Goal: Transaction & Acquisition: Purchase product/service

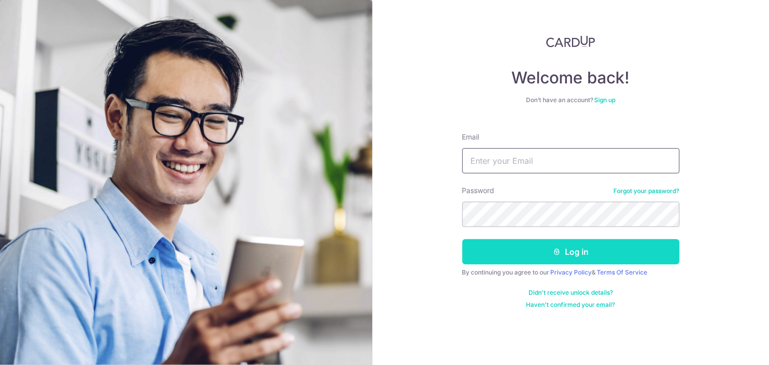
type input "[EMAIL_ADDRESS][DOMAIN_NAME]"
click at [549, 257] on button "Log in" at bounding box center [571, 251] width 217 height 25
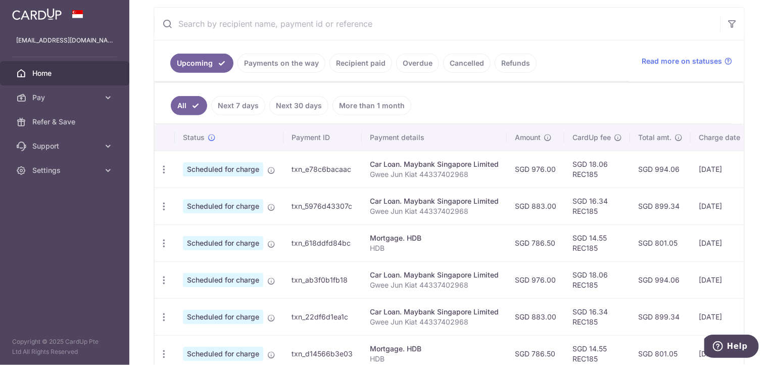
scroll to position [188, 0]
click at [164, 166] on icon "button" at bounding box center [164, 169] width 11 height 11
click at [226, 194] on span "Update payment" at bounding box center [217, 197] width 69 height 12
radio input "true"
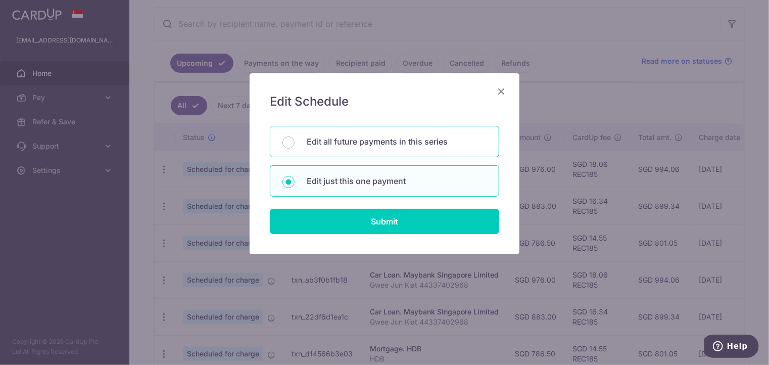
click at [400, 149] on div "Edit all future payments in this series" at bounding box center [384, 141] width 229 height 31
radio input "true"
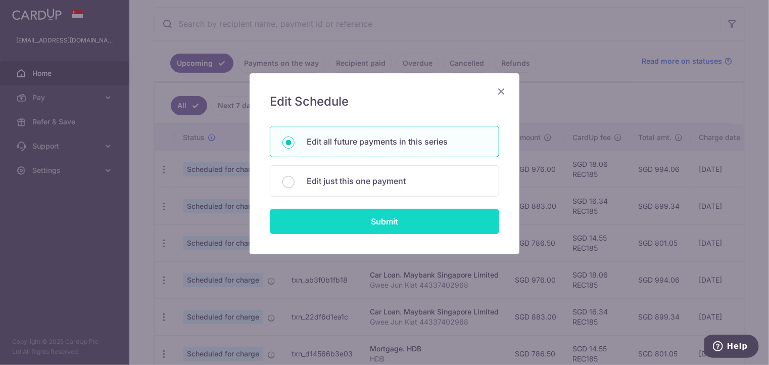
click at [386, 223] on input "Submit" at bounding box center [384, 221] width 229 height 25
radio input "true"
type input "976.00"
type input "Gwee Jun Kiat 44337402968"
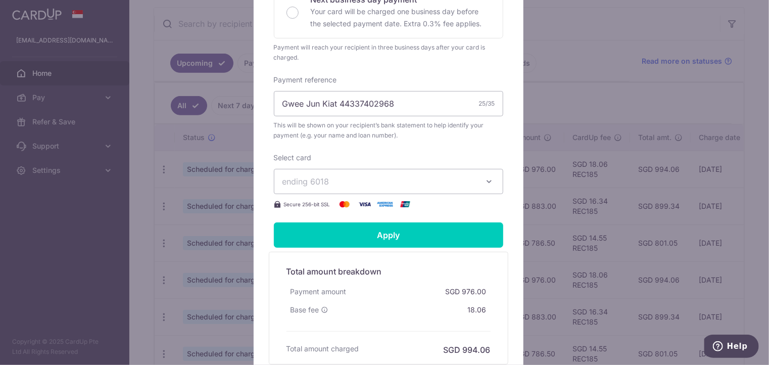
scroll to position [287, 0]
click at [488, 186] on icon "button" at bounding box center [490, 181] width 10 height 10
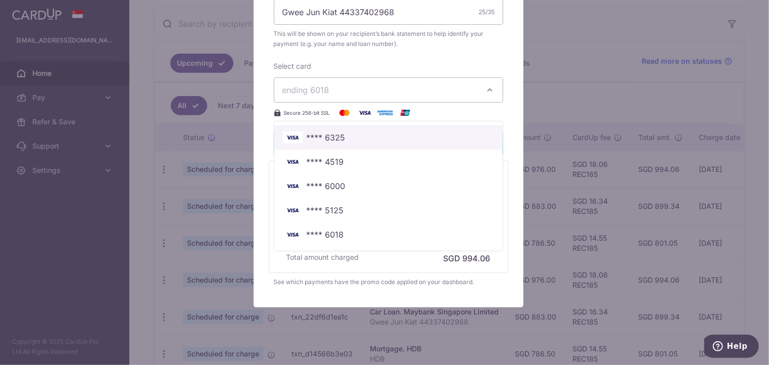
scroll to position [380, 0]
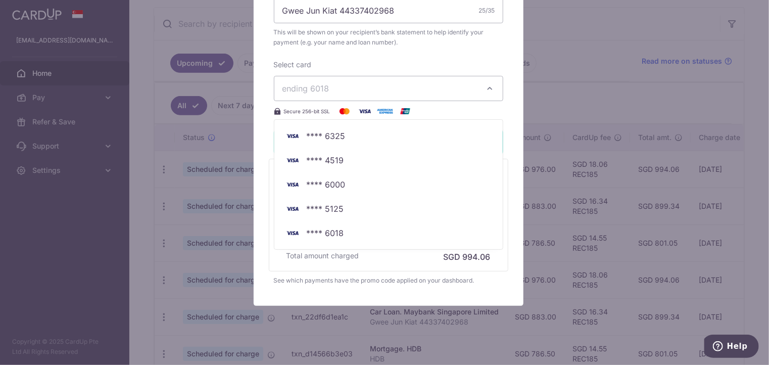
click at [566, 71] on div "Edit payment By clicking apply, you will make changes to all 18 payments to May…" at bounding box center [384, 182] width 769 height 365
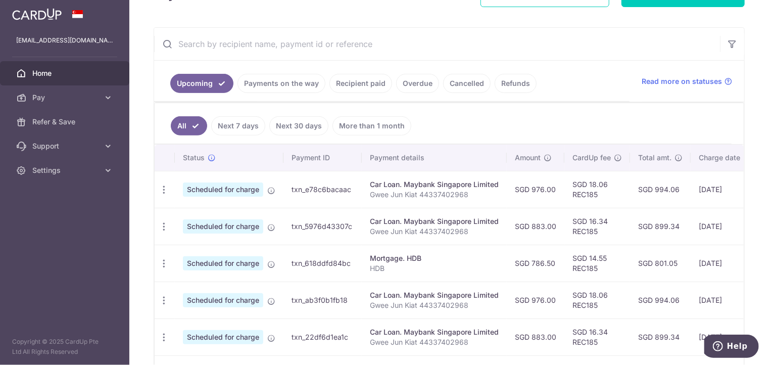
scroll to position [167, 0]
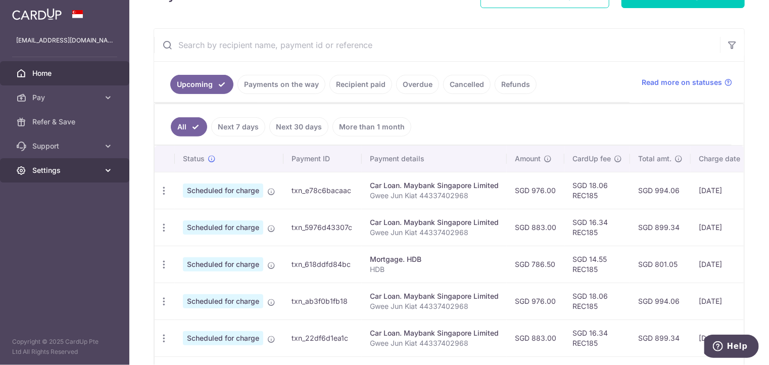
click at [112, 174] on icon at bounding box center [108, 170] width 10 height 10
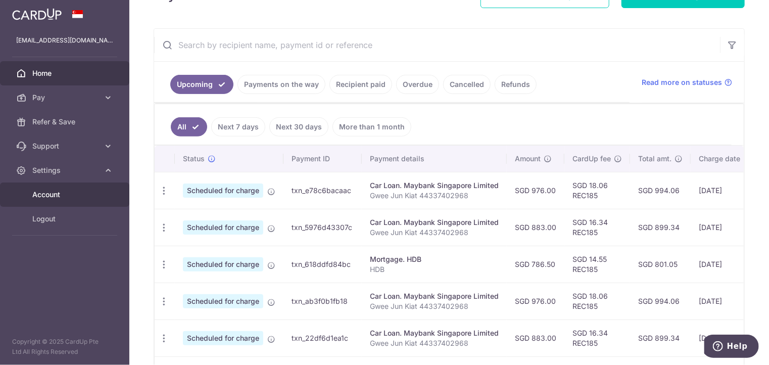
click at [74, 189] on link "Account" at bounding box center [64, 194] width 129 height 24
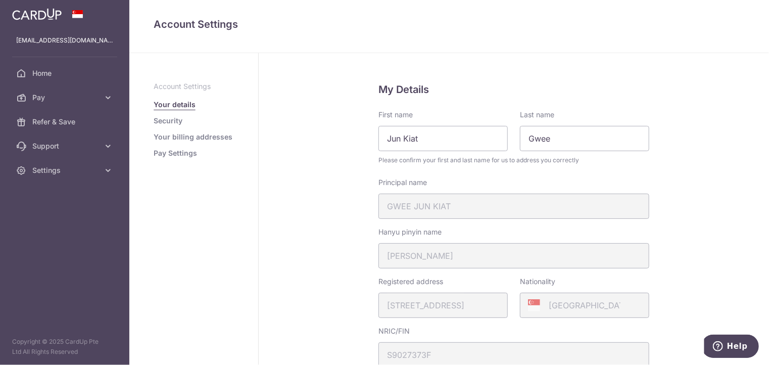
click at [177, 155] on link "Pay Settings" at bounding box center [175, 153] width 43 height 10
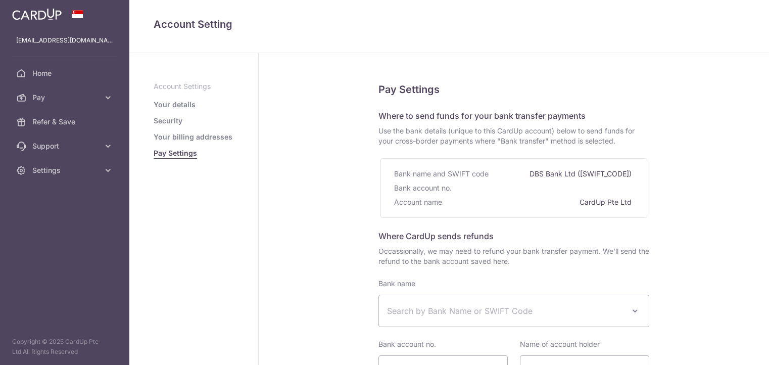
select select
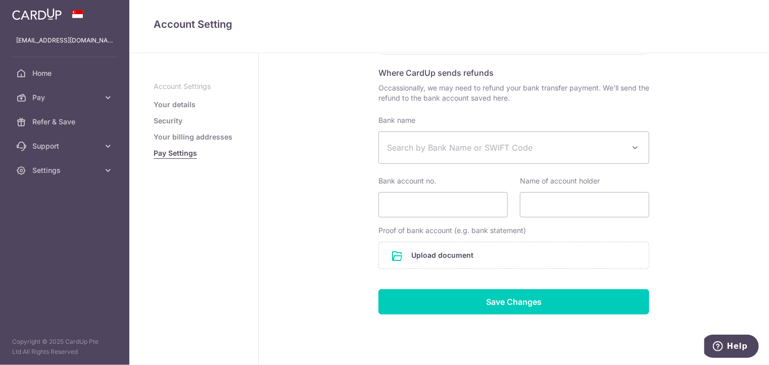
scroll to position [188, 0]
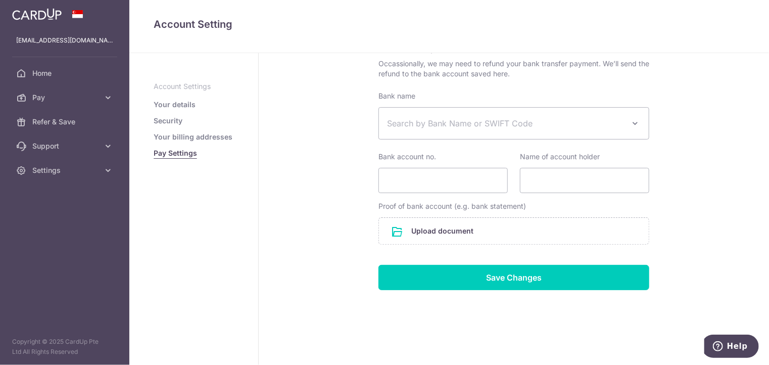
click at [204, 134] on link "Your billing addresses" at bounding box center [193, 137] width 79 height 10
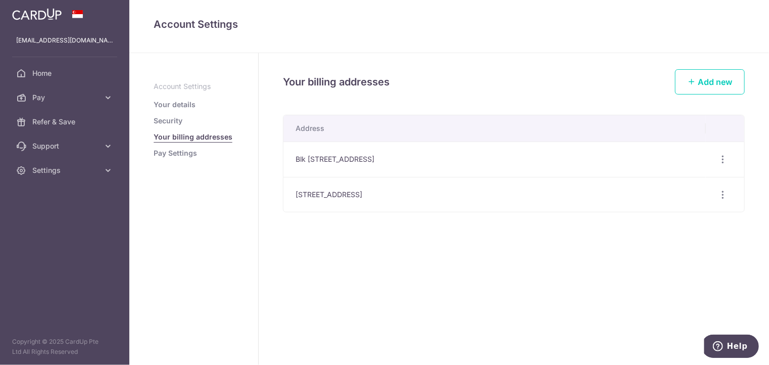
click at [174, 118] on link "Security" at bounding box center [168, 121] width 29 height 10
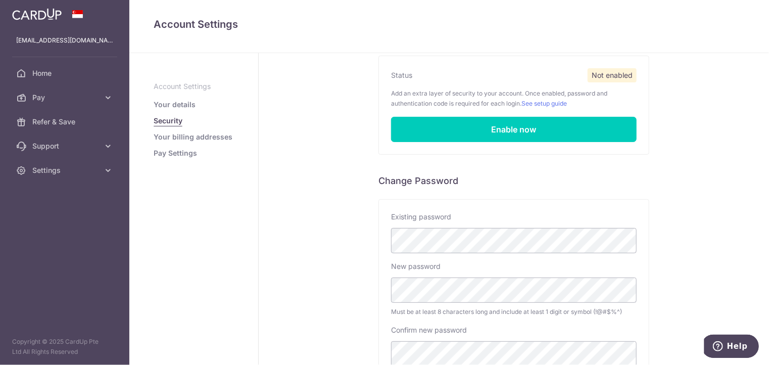
scroll to position [89, 0]
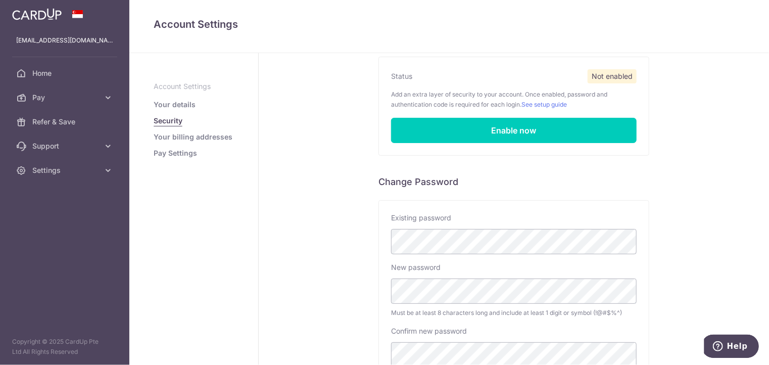
click at [181, 102] on link "Your details" at bounding box center [175, 105] width 42 height 10
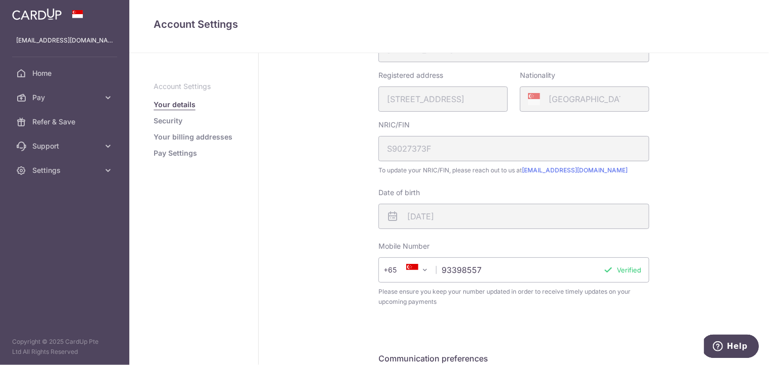
scroll to position [325, 0]
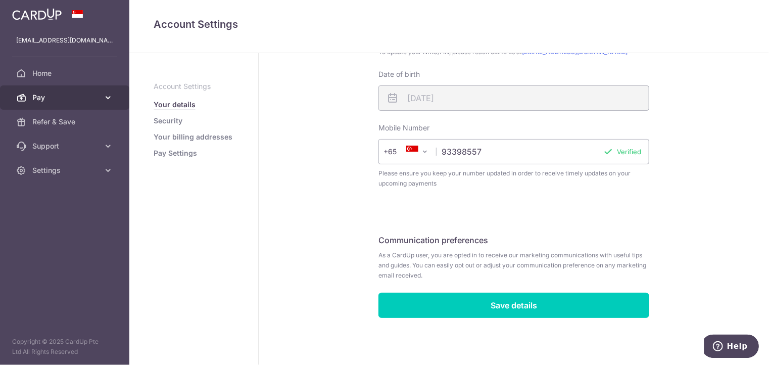
click at [110, 96] on icon at bounding box center [108, 98] width 10 height 10
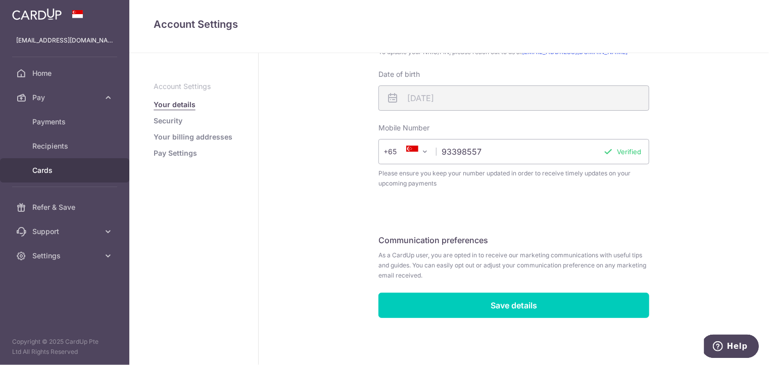
click at [46, 165] on span "Cards" at bounding box center [65, 170] width 67 height 10
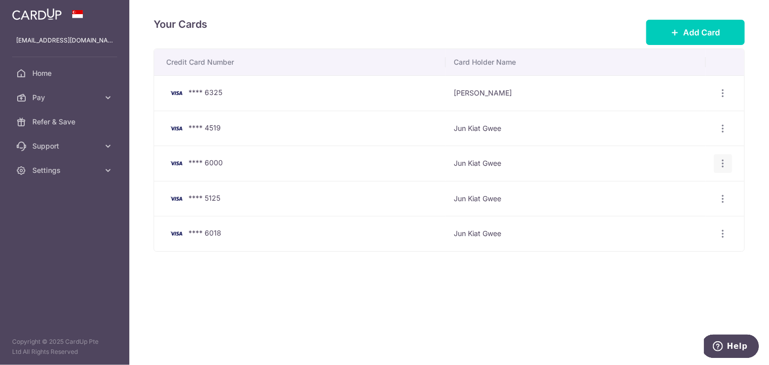
click at [727, 164] on icon "button" at bounding box center [723, 163] width 11 height 11
click at [676, 213] on span "Delete" at bounding box center [689, 216] width 69 height 12
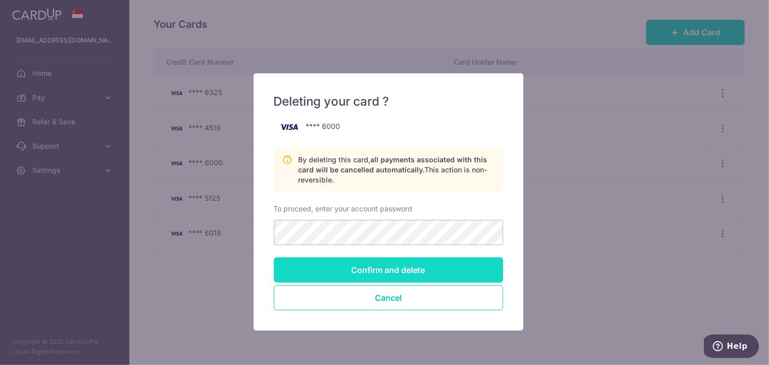
click at [366, 269] on input "Confirm and delete" at bounding box center [388, 269] width 229 height 25
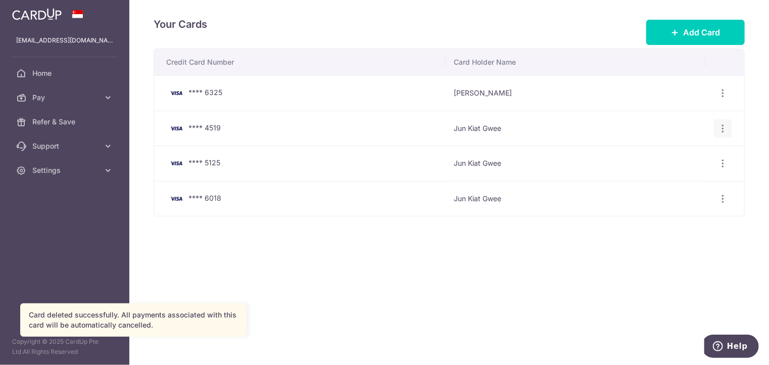
click at [722, 124] on icon "button" at bounding box center [723, 128] width 11 height 11
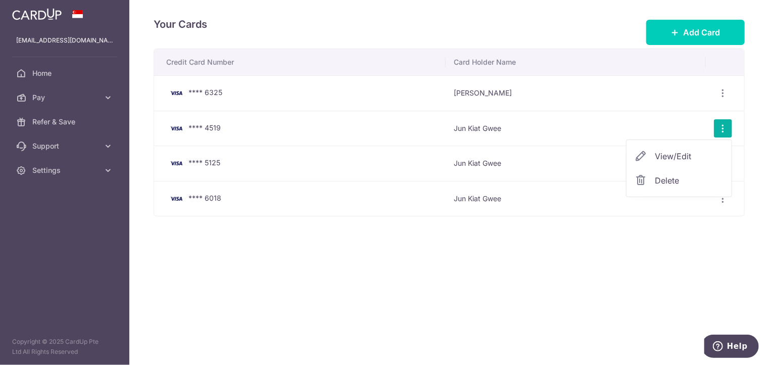
click at [666, 179] on span "Delete" at bounding box center [689, 180] width 69 height 12
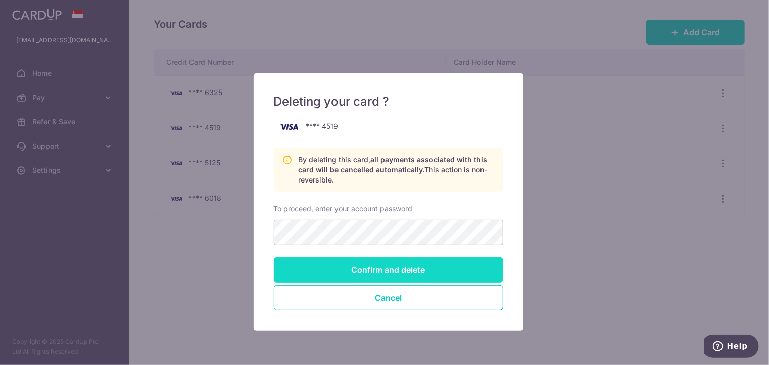
click at [372, 264] on input "Confirm and delete" at bounding box center [388, 269] width 229 height 25
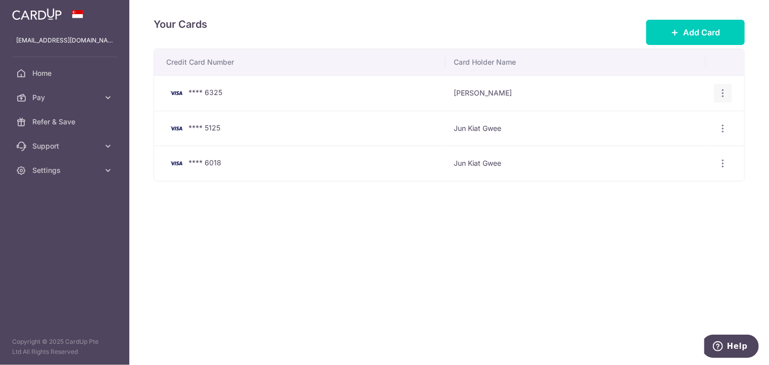
click at [725, 89] on icon "button" at bounding box center [723, 93] width 11 height 11
click at [670, 141] on span "Delete" at bounding box center [689, 146] width 69 height 12
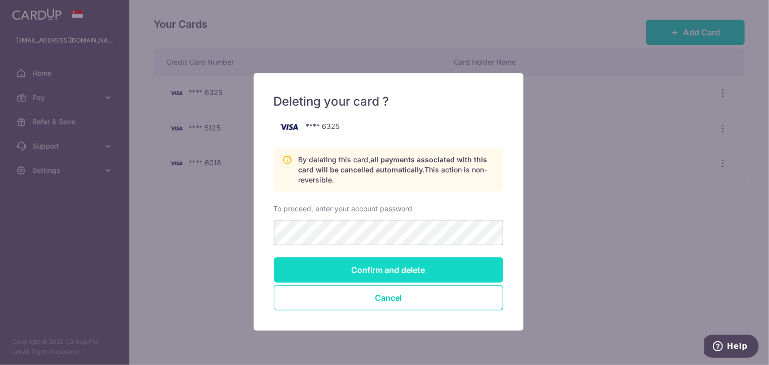
click at [376, 268] on input "Confirm and delete" at bounding box center [388, 269] width 229 height 25
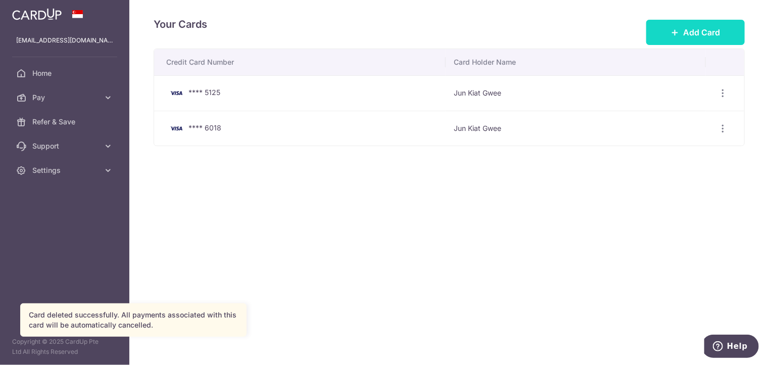
click at [691, 31] on span "Add Card" at bounding box center [701, 32] width 37 height 12
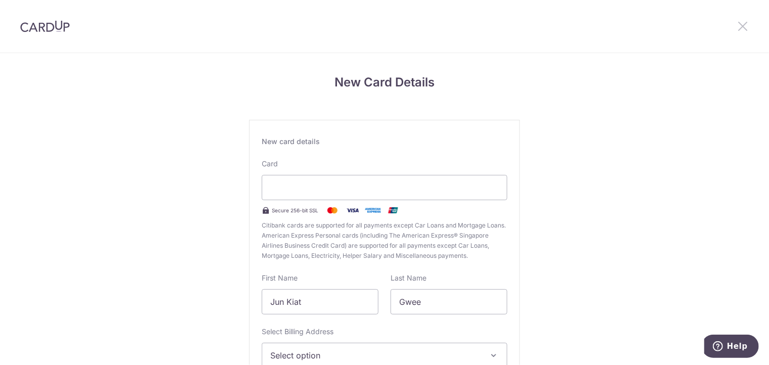
click at [741, 29] on icon at bounding box center [743, 26] width 12 height 13
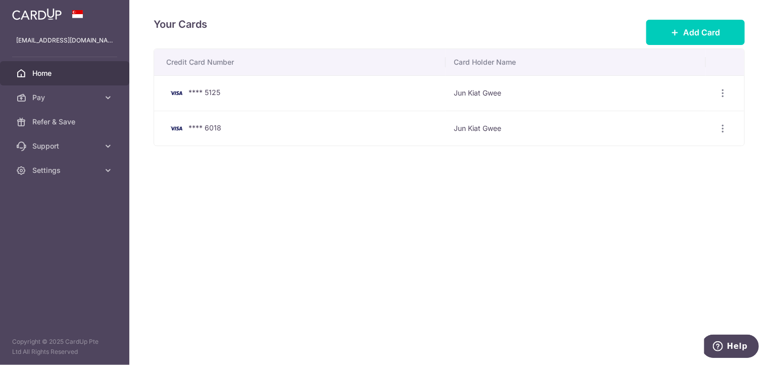
click at [64, 71] on span "Home" at bounding box center [65, 73] width 67 height 10
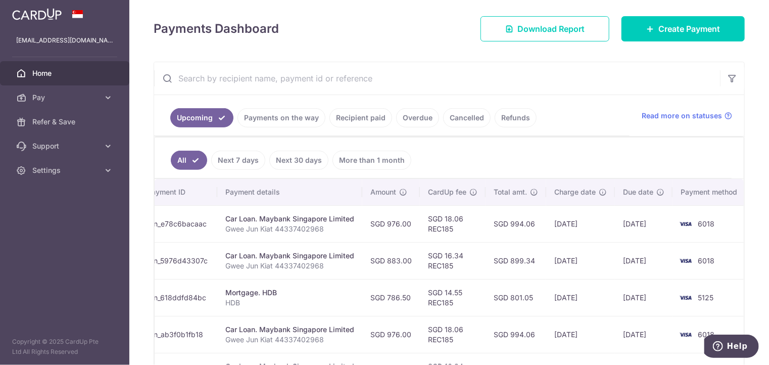
scroll to position [0, 150]
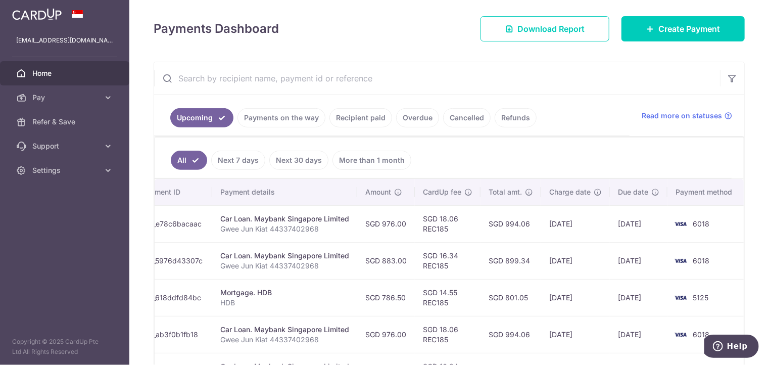
click at [596, 88] on input "text" at bounding box center [437, 78] width 566 height 32
click at [95, 99] on span "Pay" at bounding box center [65, 98] width 67 height 10
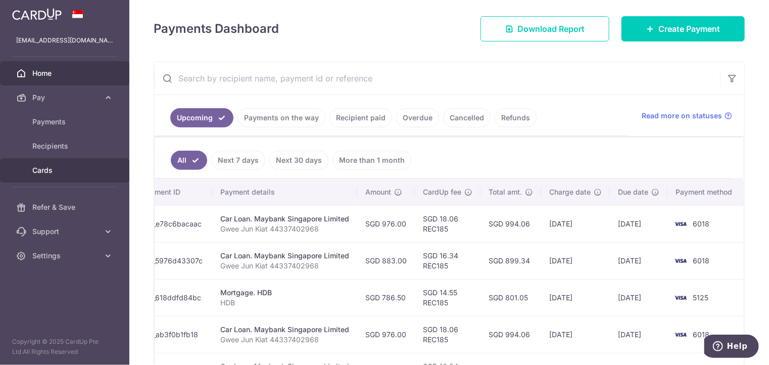
click at [45, 164] on link "Cards" at bounding box center [64, 170] width 129 height 24
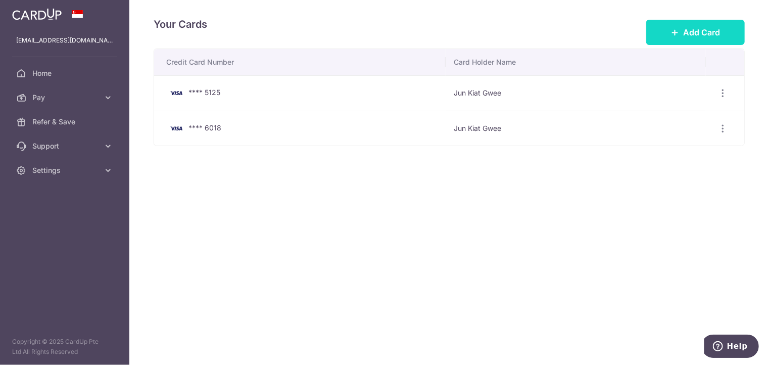
click at [702, 33] on span "Add Card" at bounding box center [701, 32] width 37 height 12
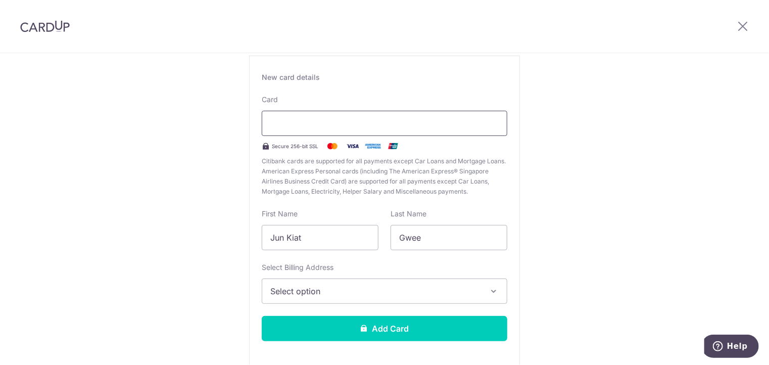
scroll to position [65, 0]
drag, startPoint x: 326, startPoint y: 229, endPoint x: 218, endPoint y: 254, distance: 110.0
click at [218, 254] on div "New Card Details New card details Card Secure 256-bit SSL Citibank cards are su…" at bounding box center [384, 200] width 769 height 425
type input "Sasny"
type input "Kosumaryani"
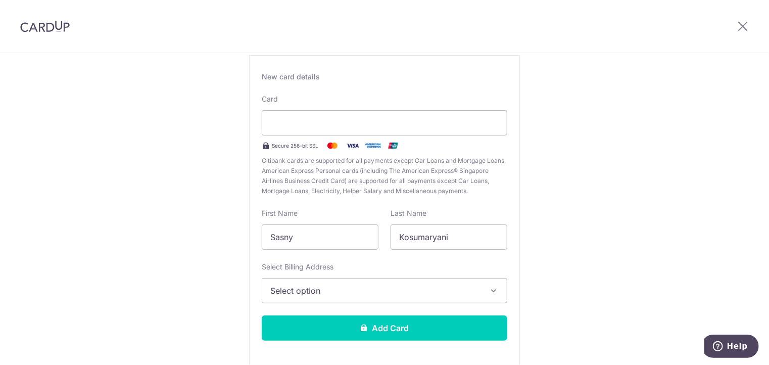
click at [358, 294] on span "Select option" at bounding box center [375, 291] width 210 height 12
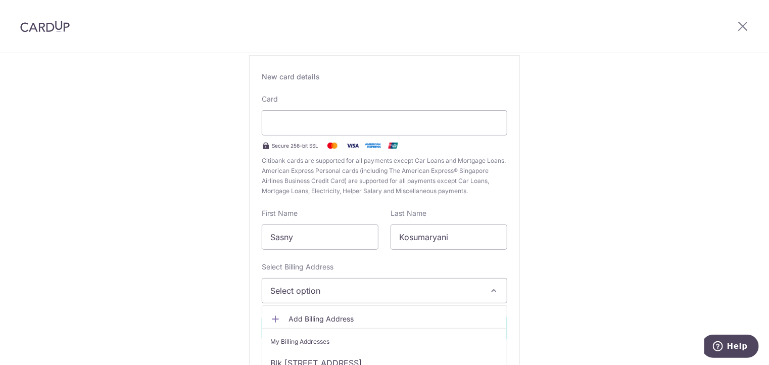
scroll to position [107, 0]
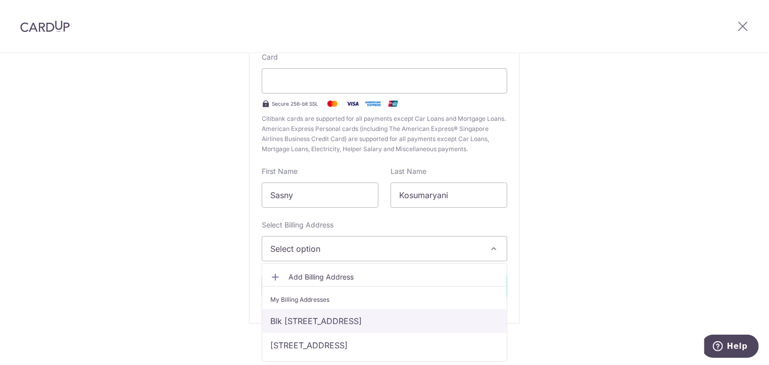
click at [381, 318] on link "Blk 97 Geylang bahru #13-3178, Singapore, Singapore, Singapore-330097" at bounding box center [384, 321] width 245 height 24
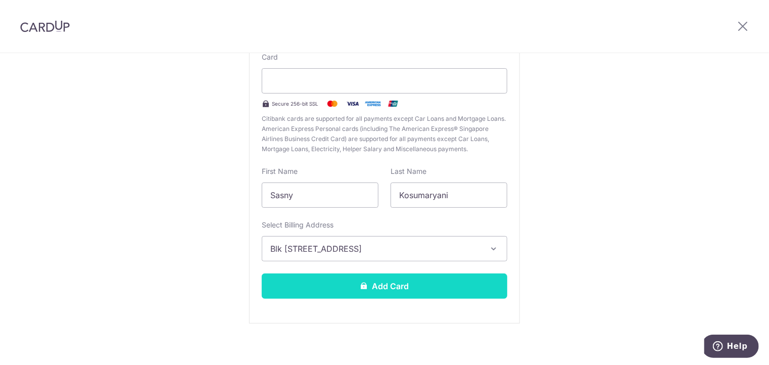
click at [376, 288] on button "Add Card" at bounding box center [385, 285] width 246 height 25
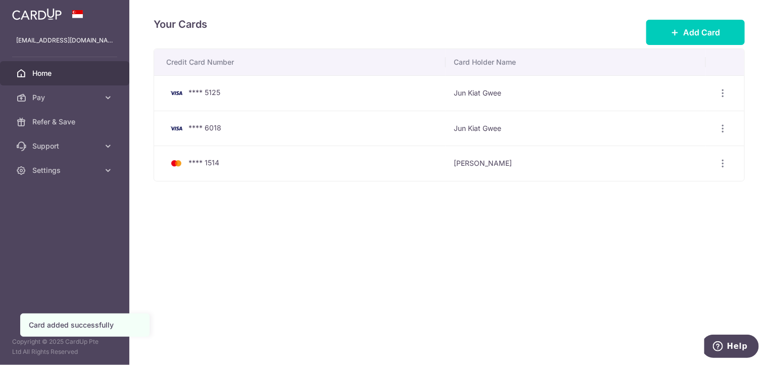
click at [62, 74] on span "Home" at bounding box center [65, 73] width 67 height 10
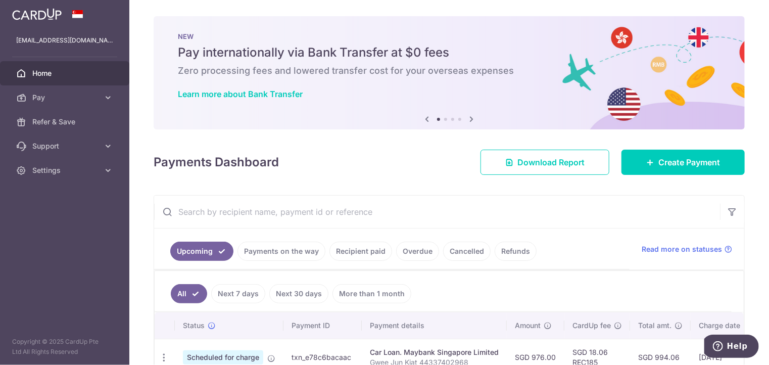
scroll to position [103, 0]
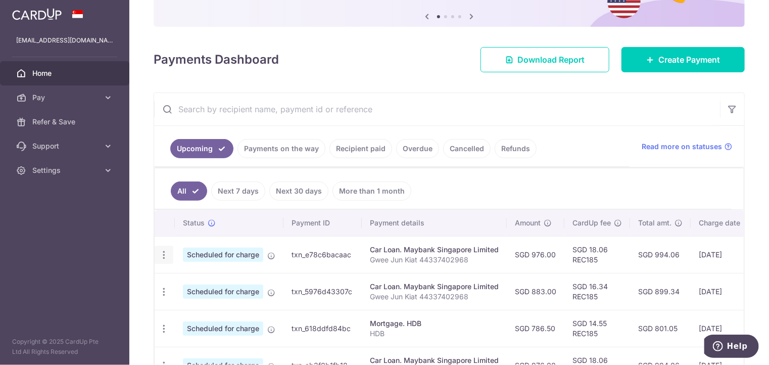
click at [166, 250] on icon "button" at bounding box center [164, 255] width 11 height 11
click at [228, 280] on span "Update payment" at bounding box center [217, 282] width 69 height 12
radio input "true"
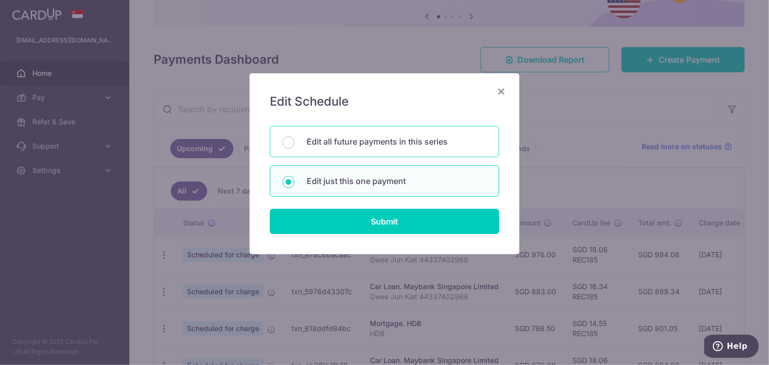
click at [382, 146] on p "Edit all future payments in this series" at bounding box center [397, 141] width 180 height 12
click at [295, 146] on input "Edit all future payments in this series" at bounding box center [289, 142] width 12 height 12
radio input "true"
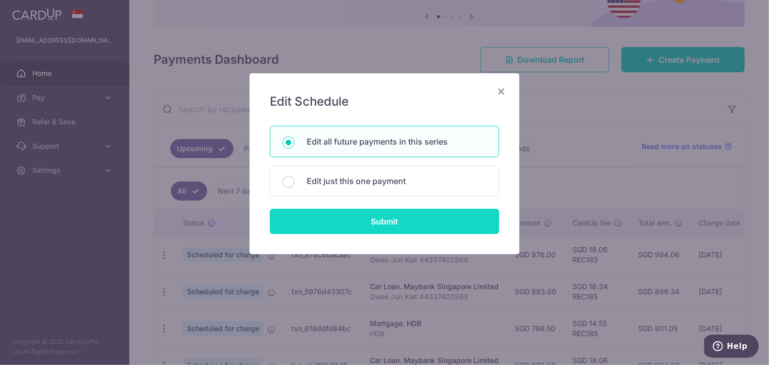
click at [387, 221] on input "Submit" at bounding box center [384, 221] width 229 height 25
radio input "true"
type input "976.00"
type input "Gwee Jun Kiat 44337402968"
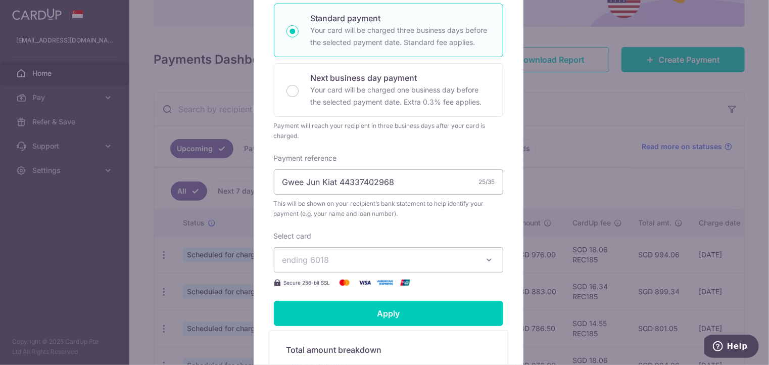
scroll to position [220, 0]
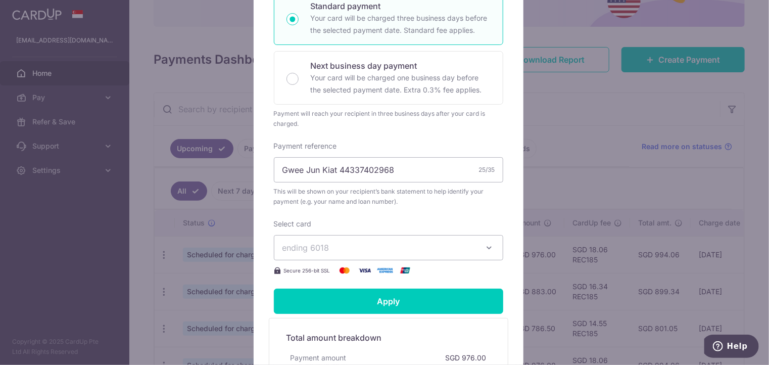
click at [448, 254] on span "ending 6018" at bounding box center [380, 248] width 194 height 12
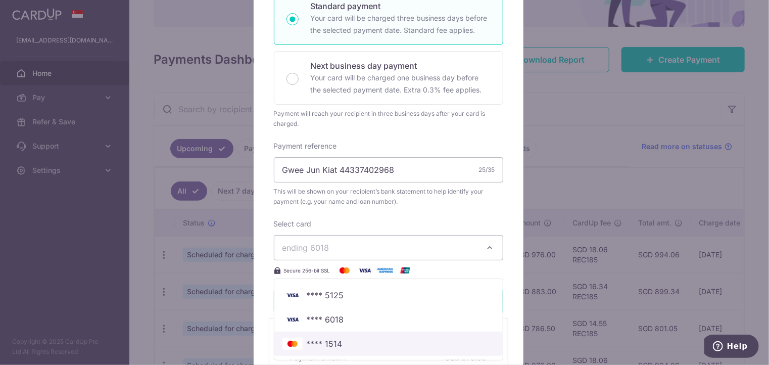
click at [398, 346] on span "**** 1514" at bounding box center [389, 344] width 212 height 12
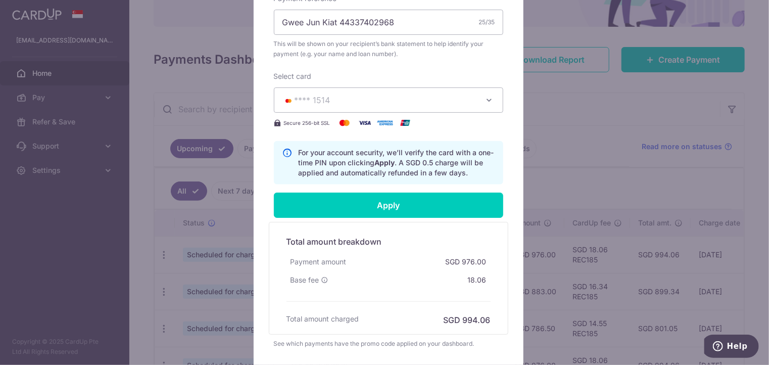
scroll to position [391, 0]
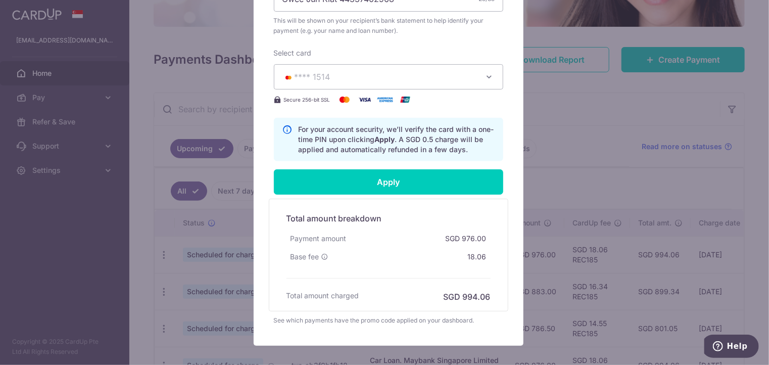
click at [449, 224] on h5 "Total amount breakdown" at bounding box center [389, 218] width 204 height 12
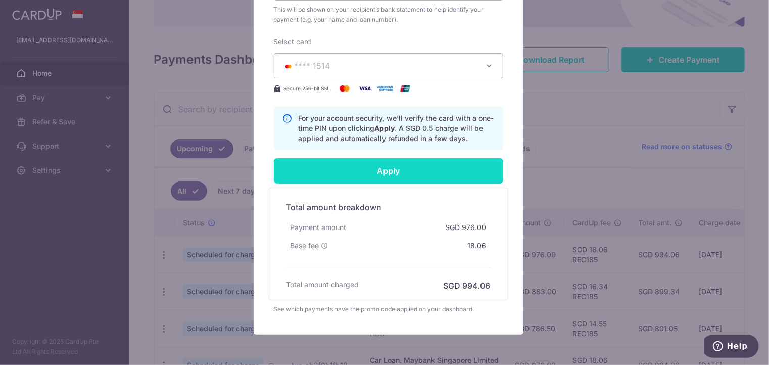
scroll to position [401, 0]
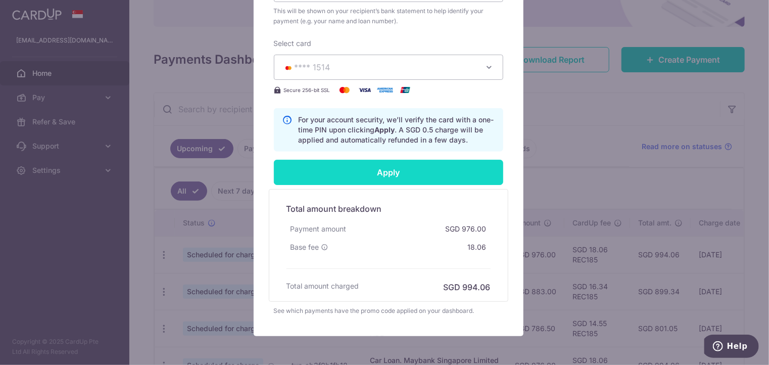
click at [405, 184] on input "Apply" at bounding box center [388, 172] width 229 height 25
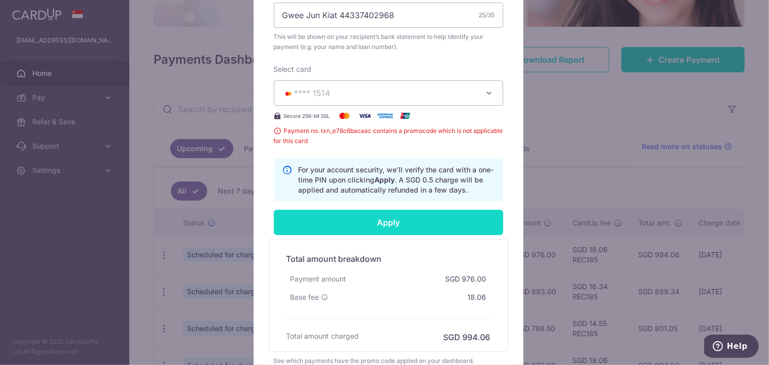
scroll to position [376, 0]
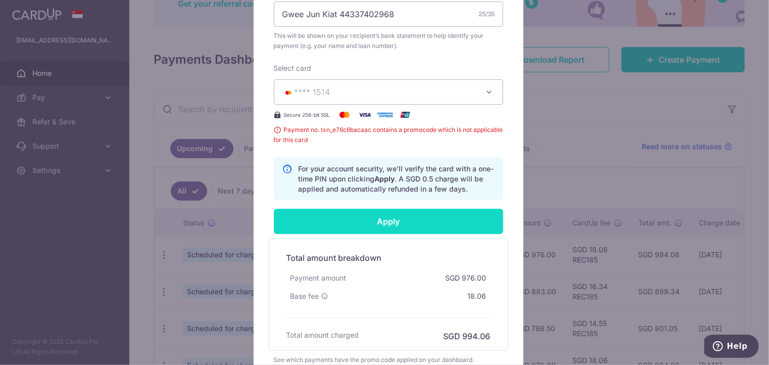
click at [410, 232] on input "Apply" at bounding box center [388, 221] width 229 height 25
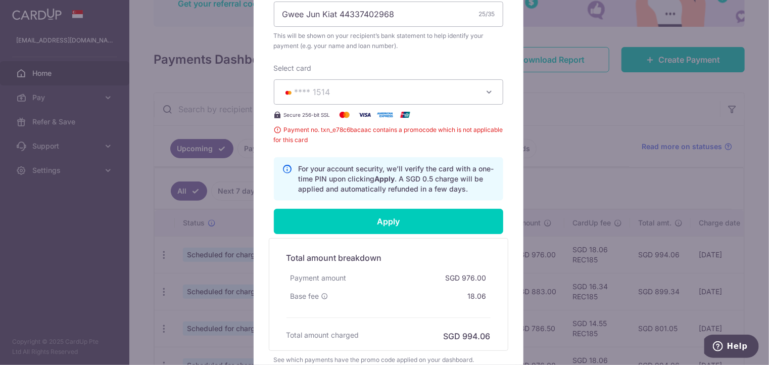
click at [551, 99] on div "Edit payment By clicking apply, you will make changes to all 18 payments to May…" at bounding box center [384, 182] width 769 height 365
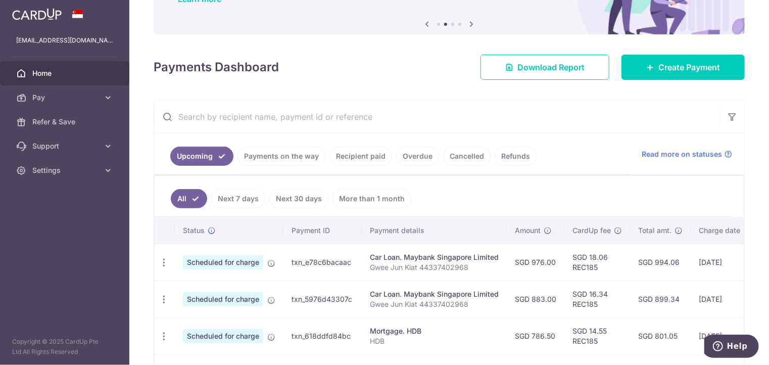
scroll to position [99, 0]
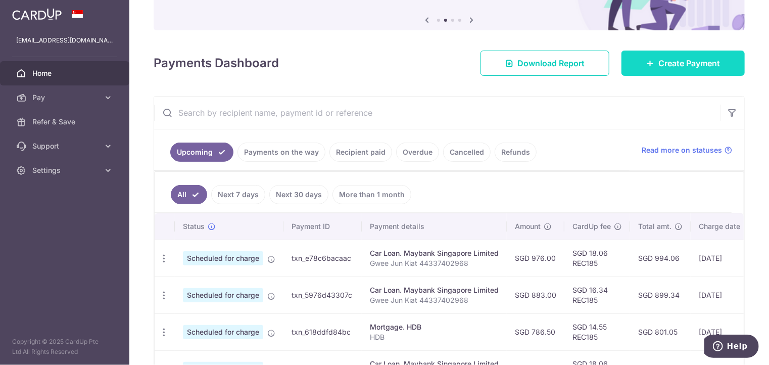
click at [672, 66] on span "Create Payment" at bounding box center [690, 63] width 62 height 12
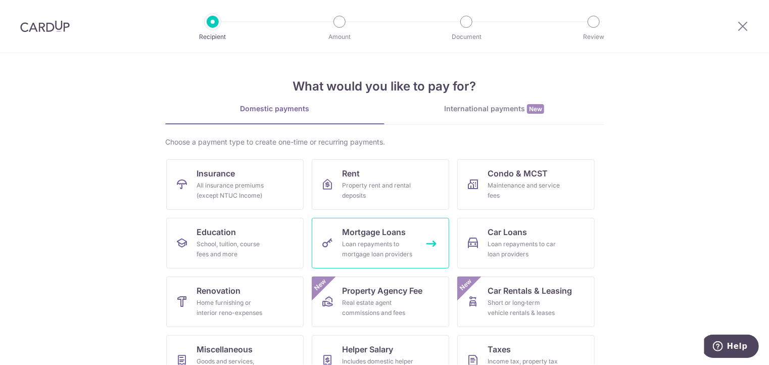
click at [339, 240] on link "Mortgage Loans Loan repayments to mortgage loan providers" at bounding box center [380, 243] width 137 height 51
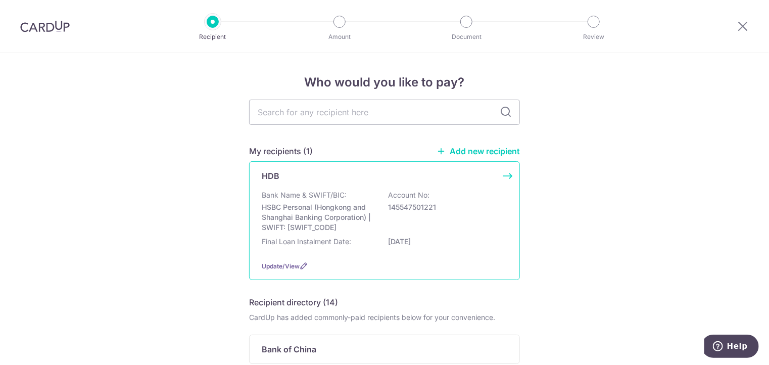
click at [330, 212] on p "HSBC Personal (Hongkong and Shanghai Banking Corporation) | SWIFT: HSBCSGS2XXX" at bounding box center [318, 217] width 113 height 30
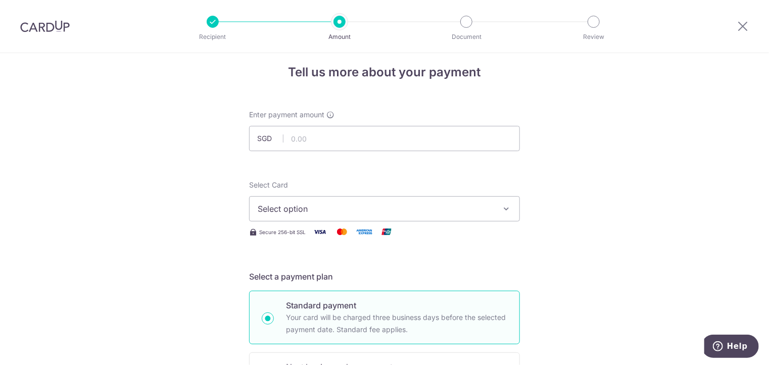
scroll to position [6, 0]
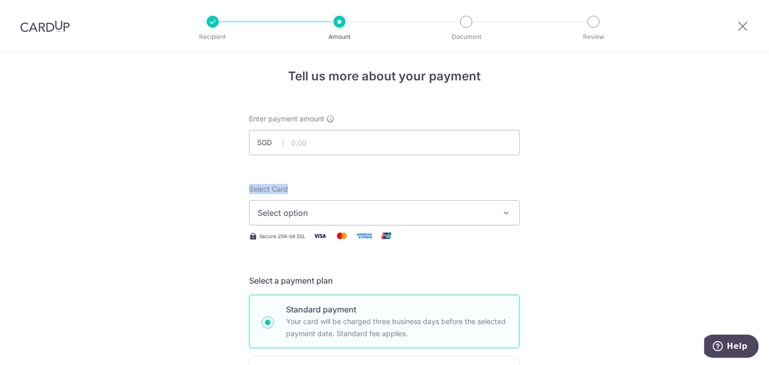
drag, startPoint x: 220, startPoint y: 184, endPoint x: 194, endPoint y: 213, distance: 39.3
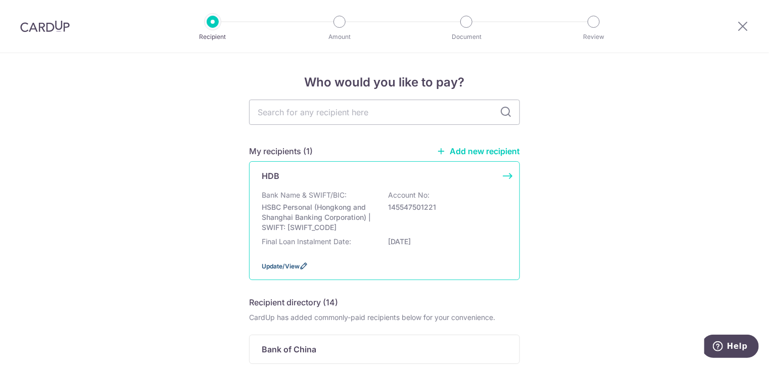
click at [264, 264] on span "Update/View" at bounding box center [281, 266] width 38 height 8
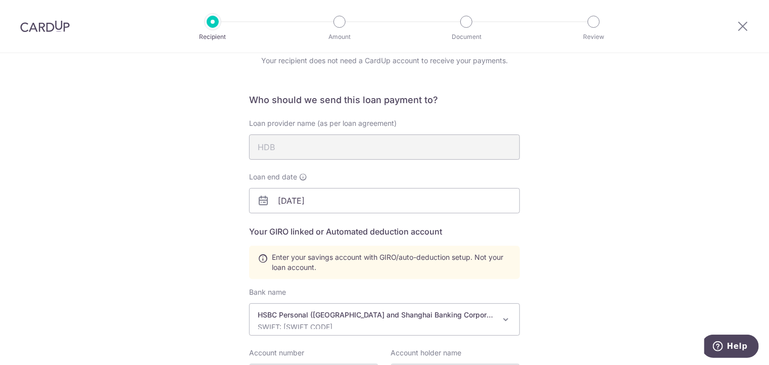
scroll to position [42, 0]
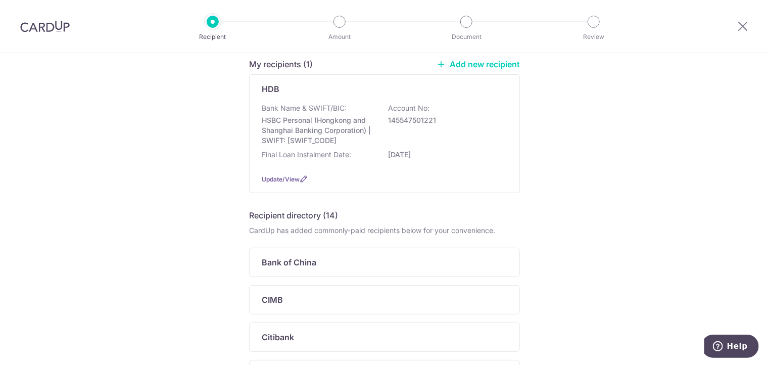
scroll to position [88, 0]
click at [429, 155] on p "[DATE]" at bounding box center [444, 154] width 113 height 10
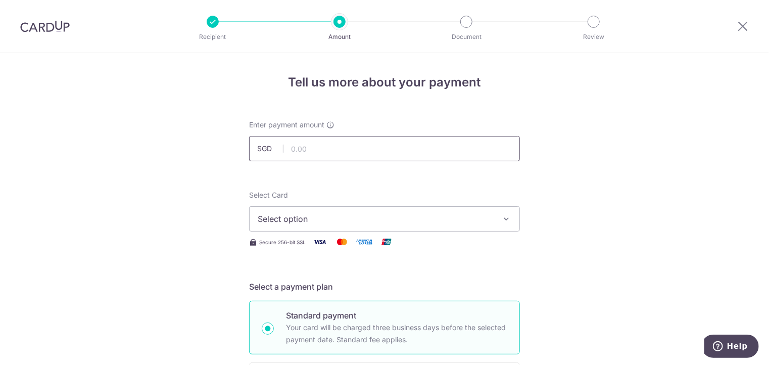
click at [385, 155] on input "text" at bounding box center [384, 148] width 271 height 25
type input "906.00"
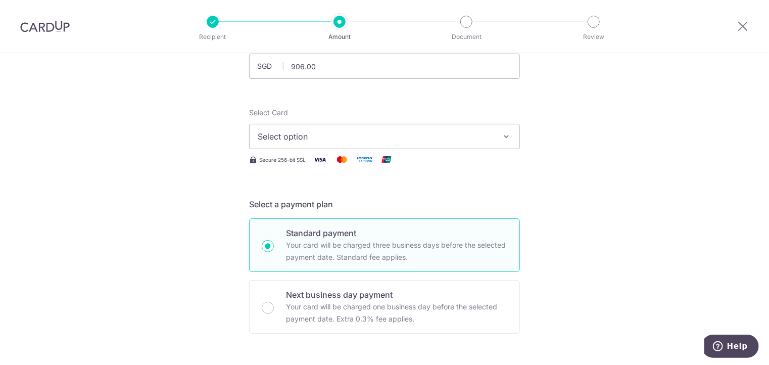
scroll to position [83, 0]
click at [503, 130] on button "Select option" at bounding box center [384, 135] width 271 height 25
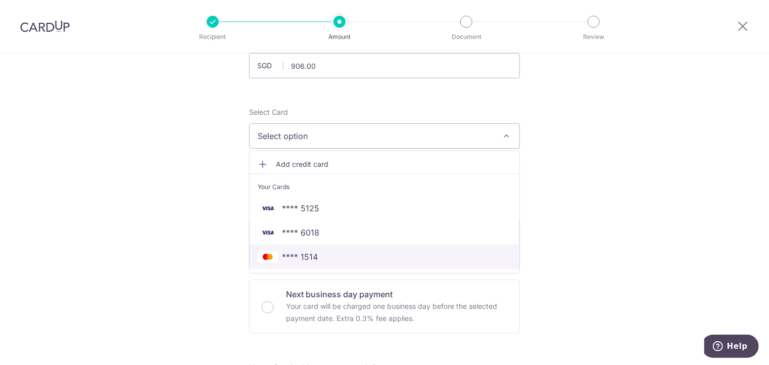
click at [364, 251] on span "**** 1514" at bounding box center [385, 257] width 254 height 12
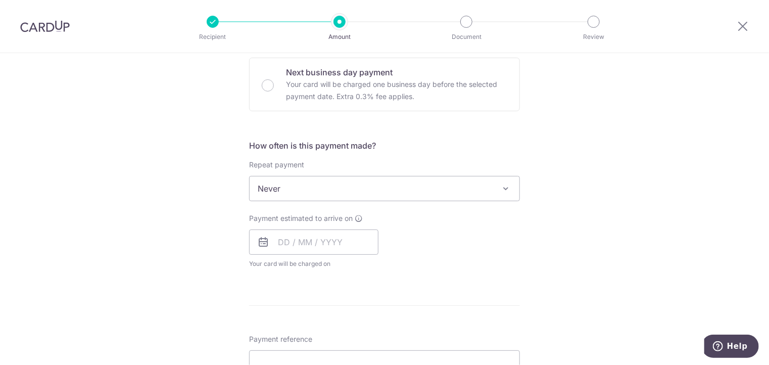
scroll to position [306, 0]
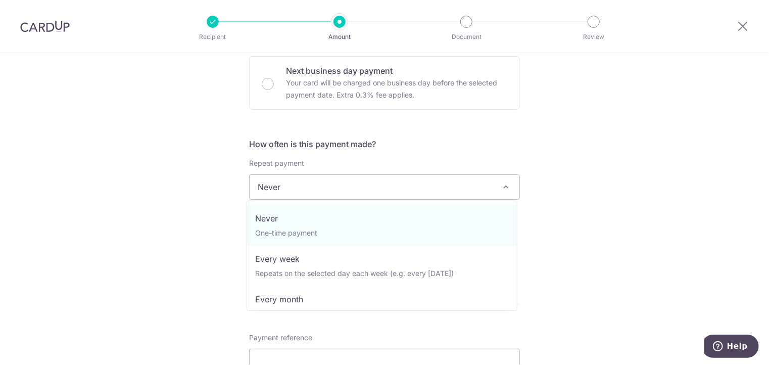
click at [456, 197] on span "Never" at bounding box center [385, 187] width 270 height 24
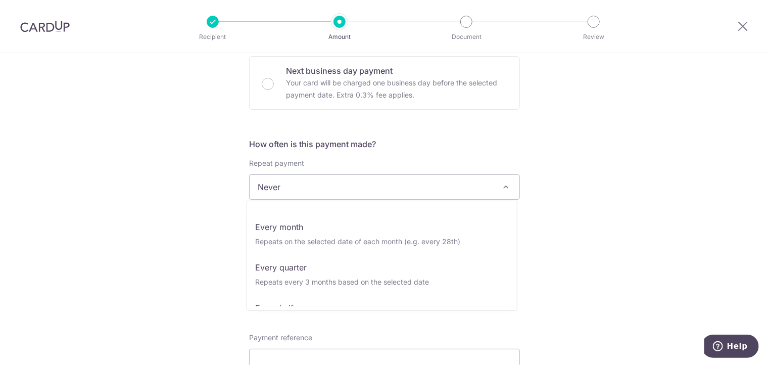
scroll to position [74, 0]
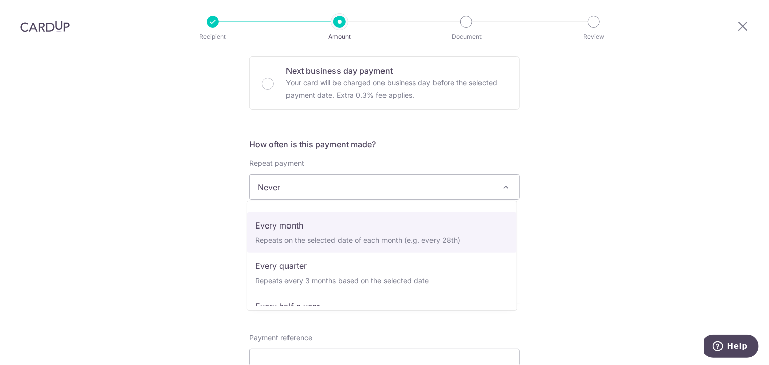
select select "3"
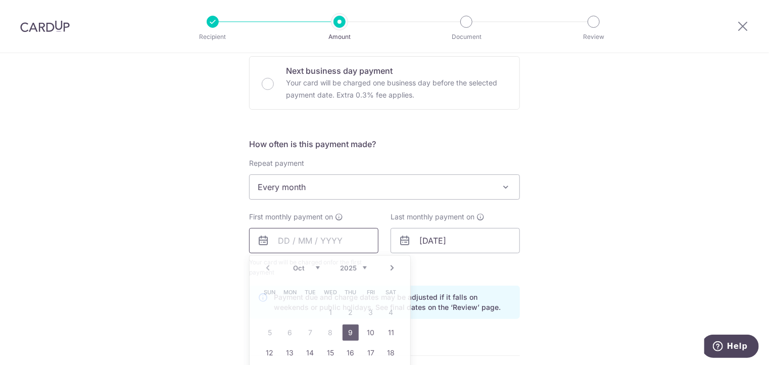
click at [313, 247] on input "text" at bounding box center [313, 240] width 129 height 25
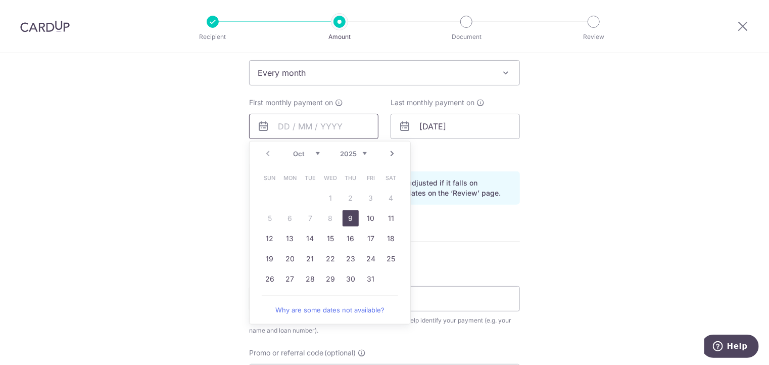
scroll to position [422, 0]
click at [346, 218] on link "9" at bounding box center [351, 217] width 16 height 16
type input "[DATE]"
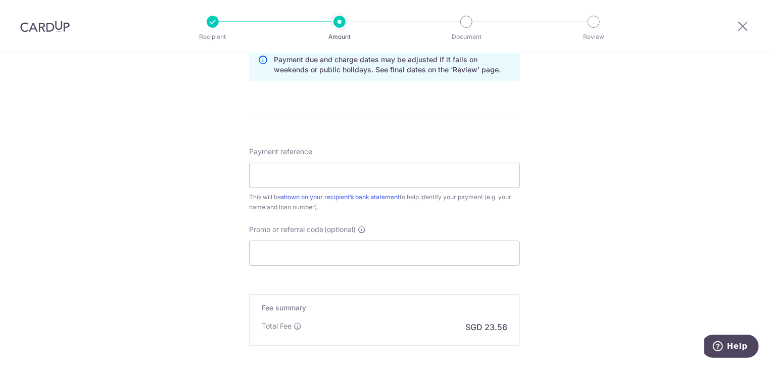
scroll to position [544, 0]
click at [285, 175] on input "Payment reference" at bounding box center [384, 175] width 271 height 25
type input "Gwee Jun Kiat 44337402968"
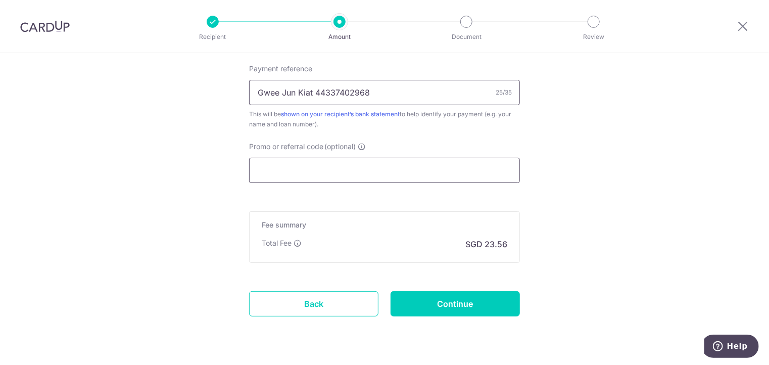
scroll to position [627, 0]
click at [330, 166] on input "Promo or referral code (optional)" at bounding box center [384, 170] width 271 height 25
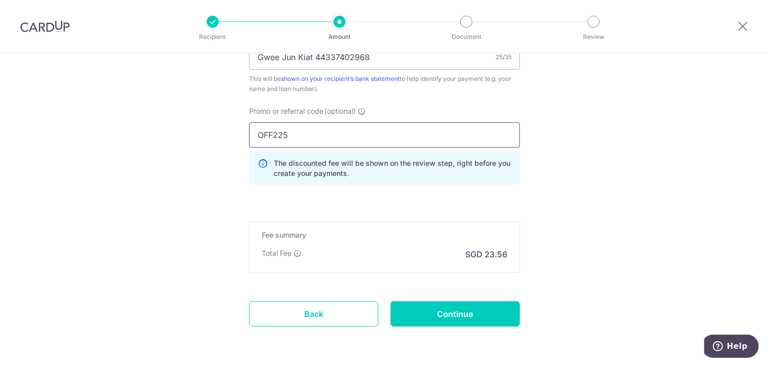
scroll to position [669, 0]
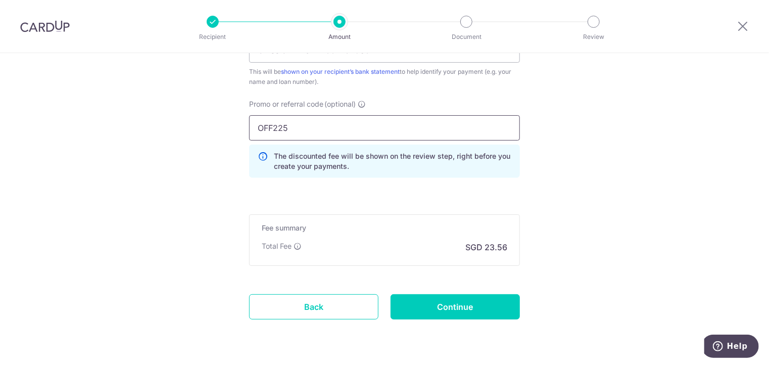
type input "OFF225"
click at [423, 306] on input "Continue" at bounding box center [455, 306] width 129 height 25
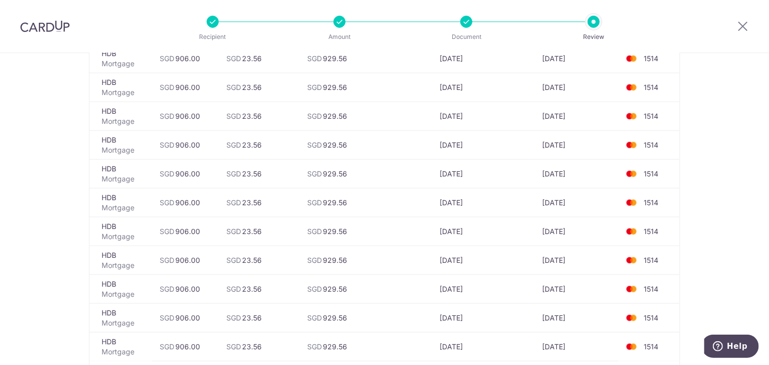
scroll to position [2746, 0]
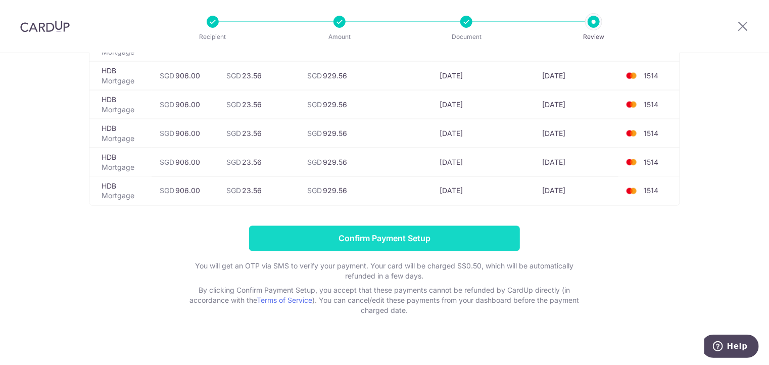
click at [396, 233] on input "Confirm Payment Setup" at bounding box center [384, 238] width 271 height 25
